Goal: Information Seeking & Learning: Learn about a topic

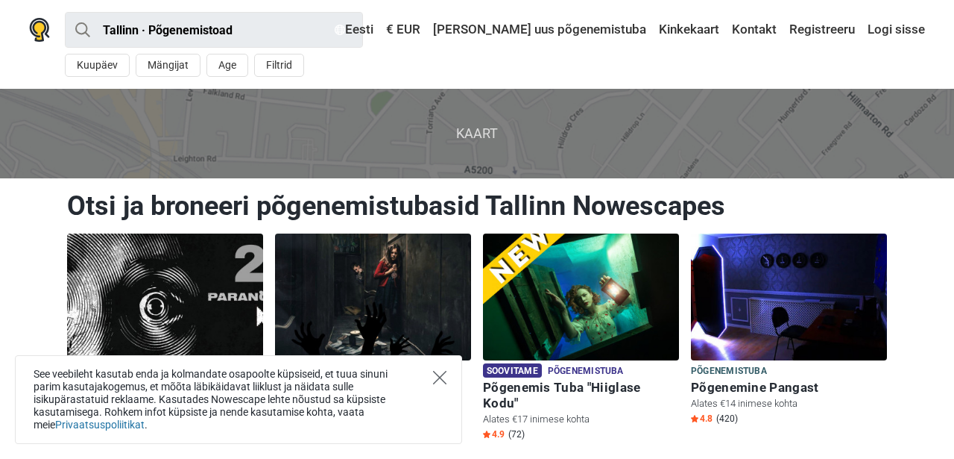
click at [442, 383] on icon "Close" at bounding box center [439, 377] width 13 height 13
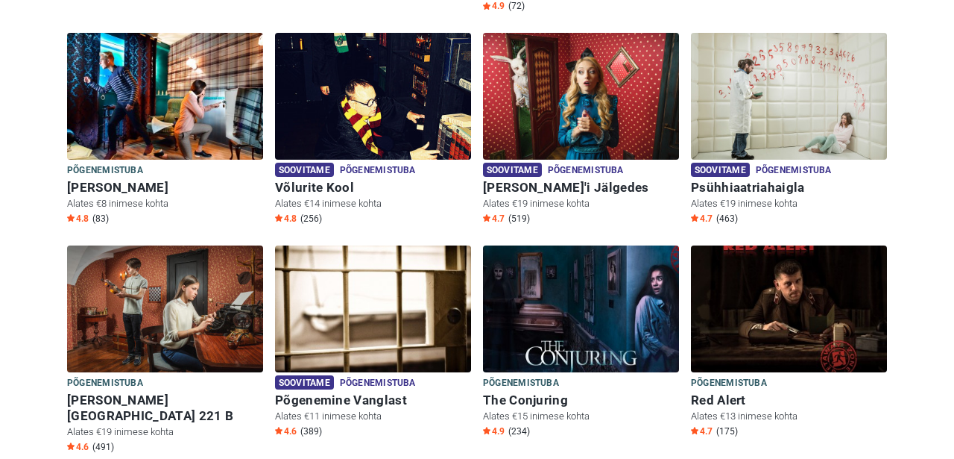
scroll to position [429, 0]
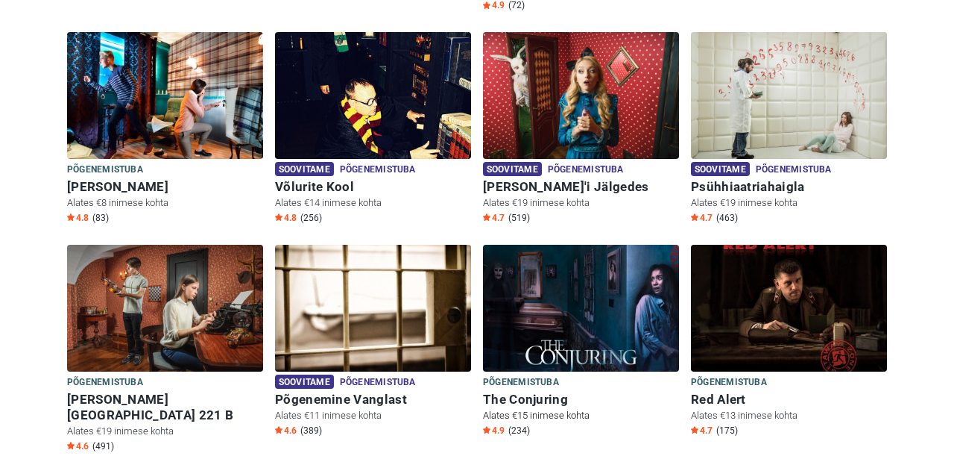
click at [599, 321] on img at bounding box center [581, 308] width 196 height 127
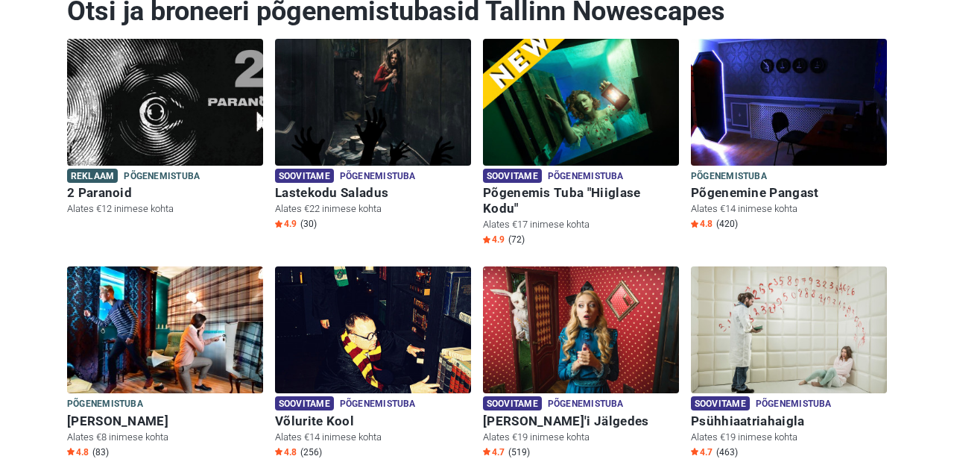
scroll to position [229, 0]
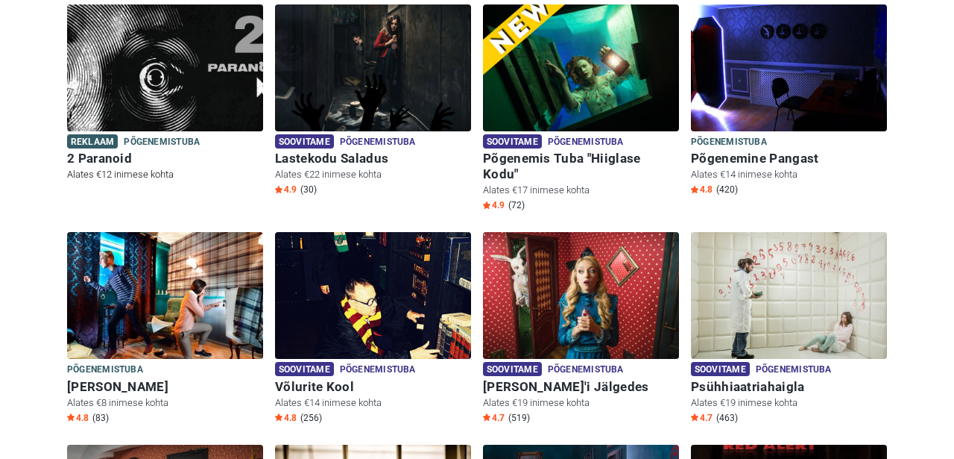
click at [198, 99] on img at bounding box center [165, 67] width 196 height 127
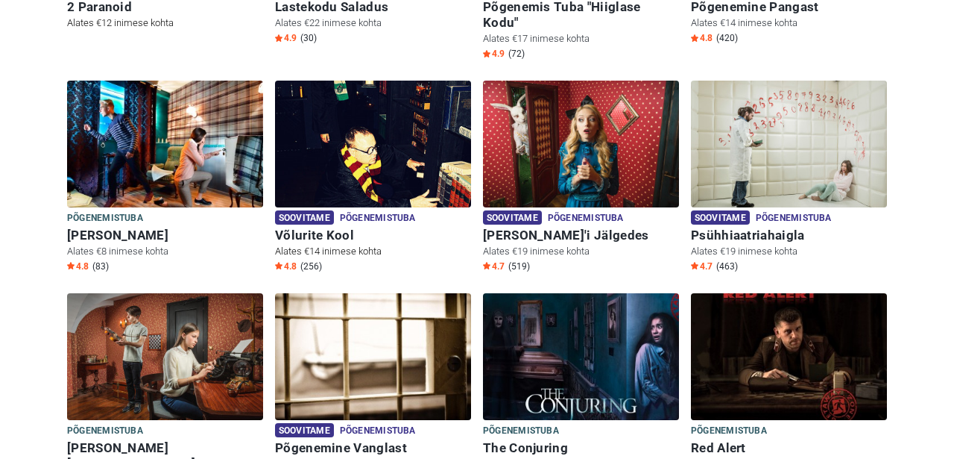
scroll to position [393, 0]
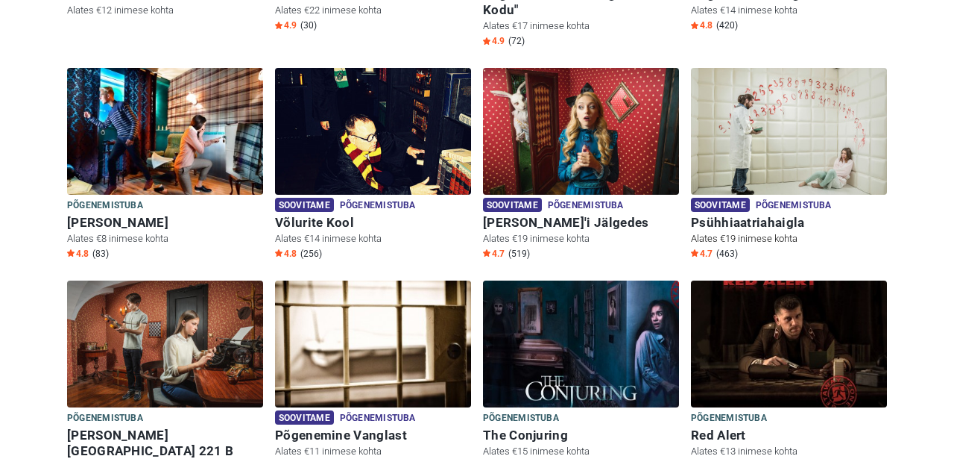
click at [834, 119] on img at bounding box center [789, 131] width 196 height 127
click at [825, 130] on img at bounding box center [789, 131] width 196 height 127
click at [801, 135] on img at bounding box center [789, 131] width 196 height 127
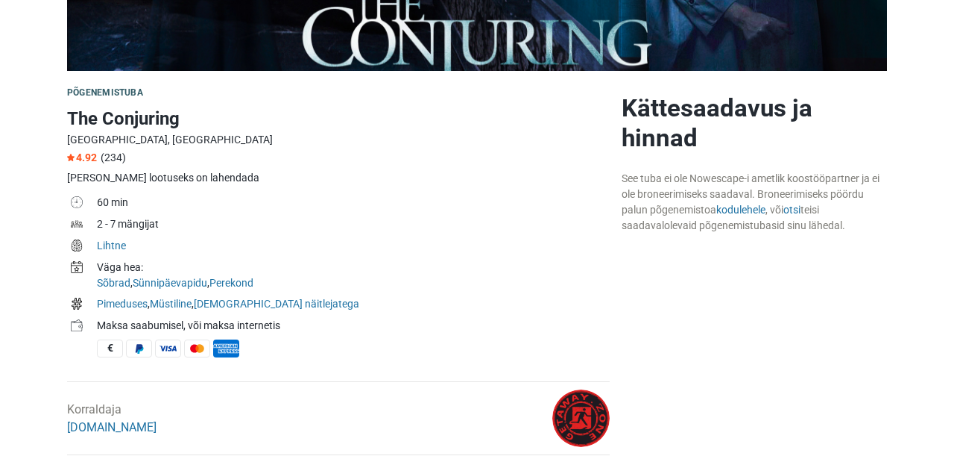
scroll to position [383, 0]
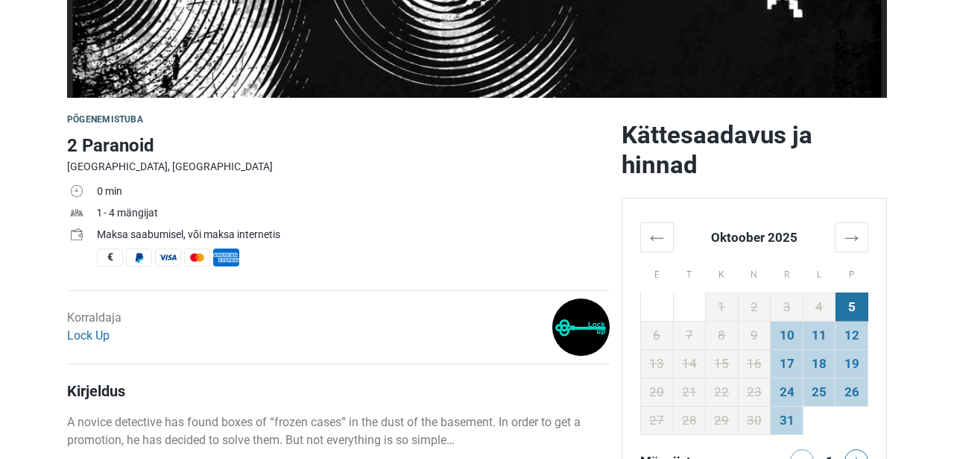
scroll to position [362, 0]
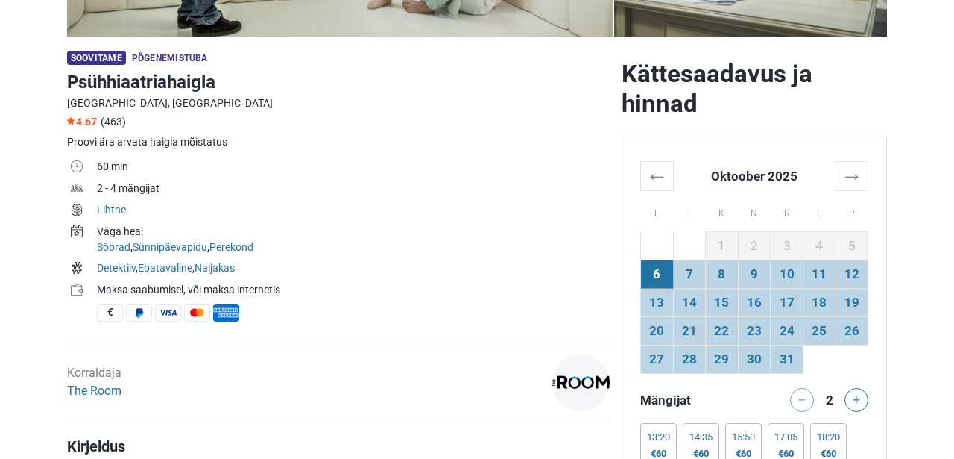
scroll to position [417, 0]
